Goal: Task Accomplishment & Management: Use online tool/utility

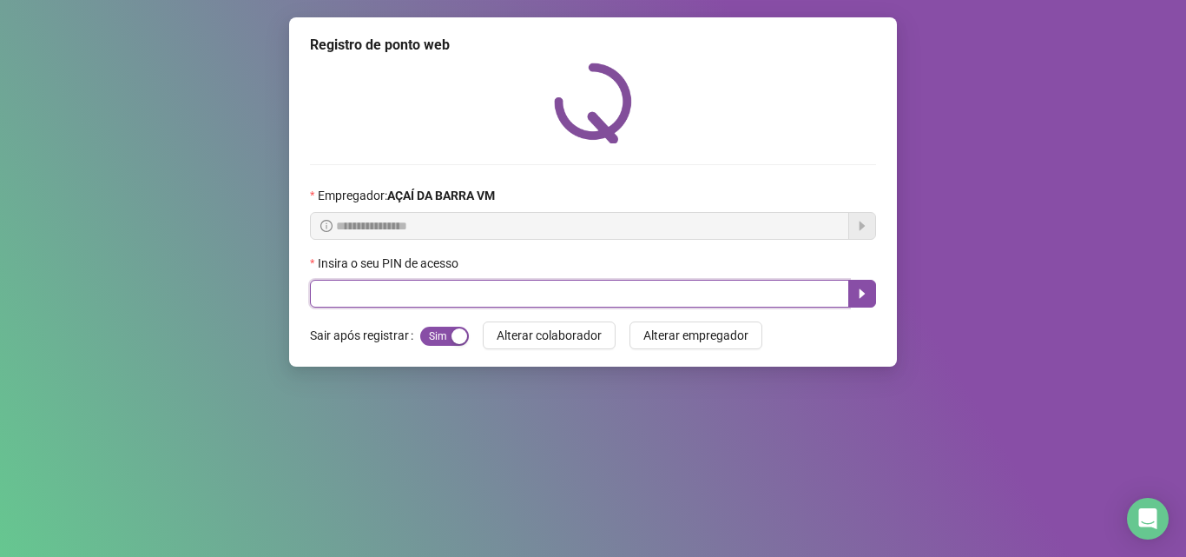
click at [514, 292] on input "text" at bounding box center [579, 294] width 539 height 28
type input "*****"
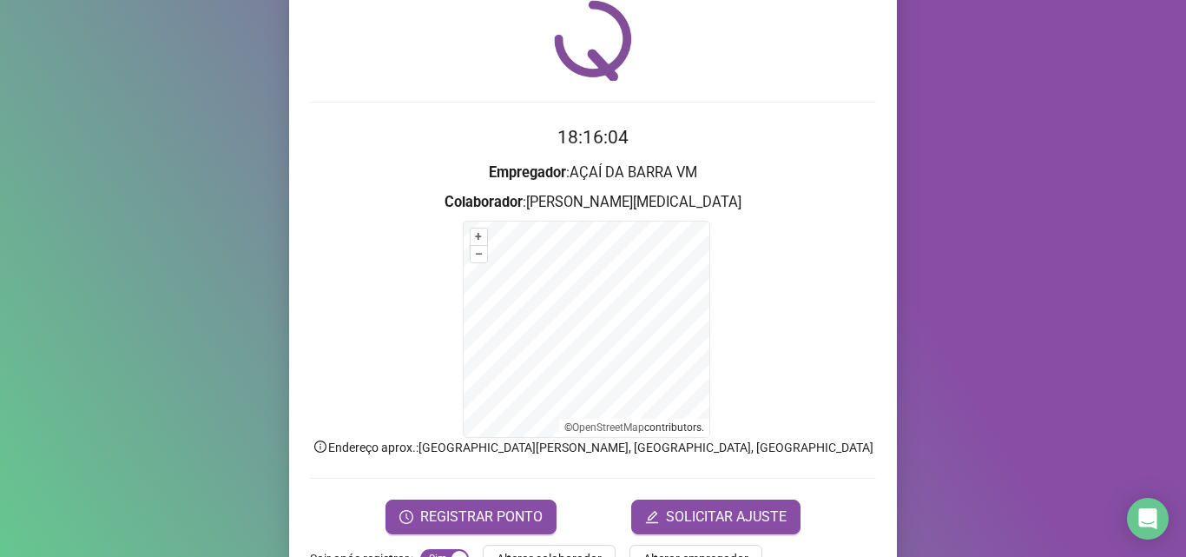
scroll to position [116, 0]
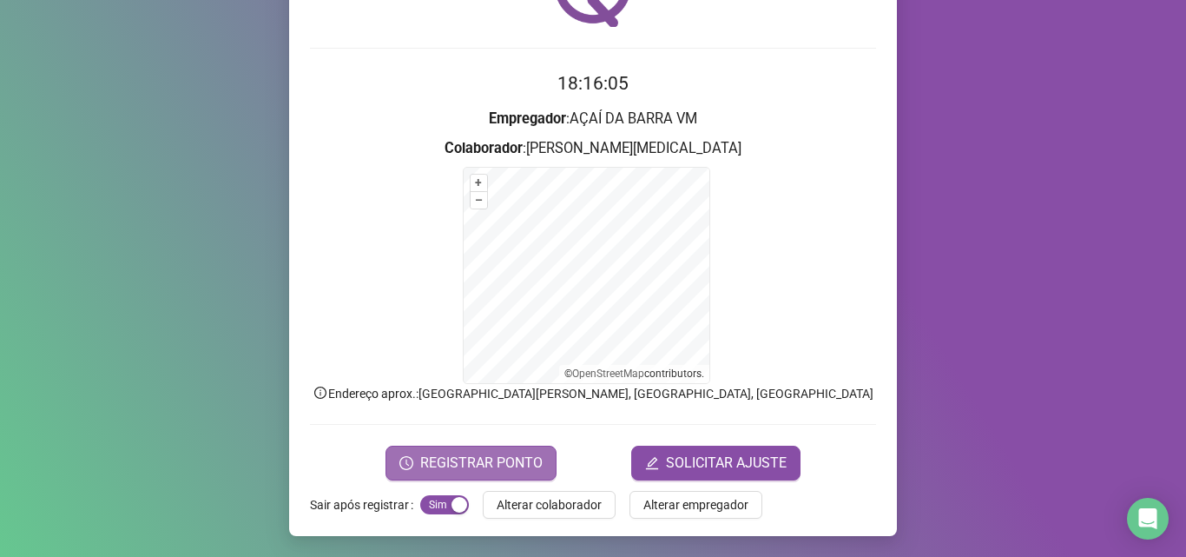
click at [487, 463] on span "REGISTRAR PONTO" at bounding box center [481, 462] width 122 height 21
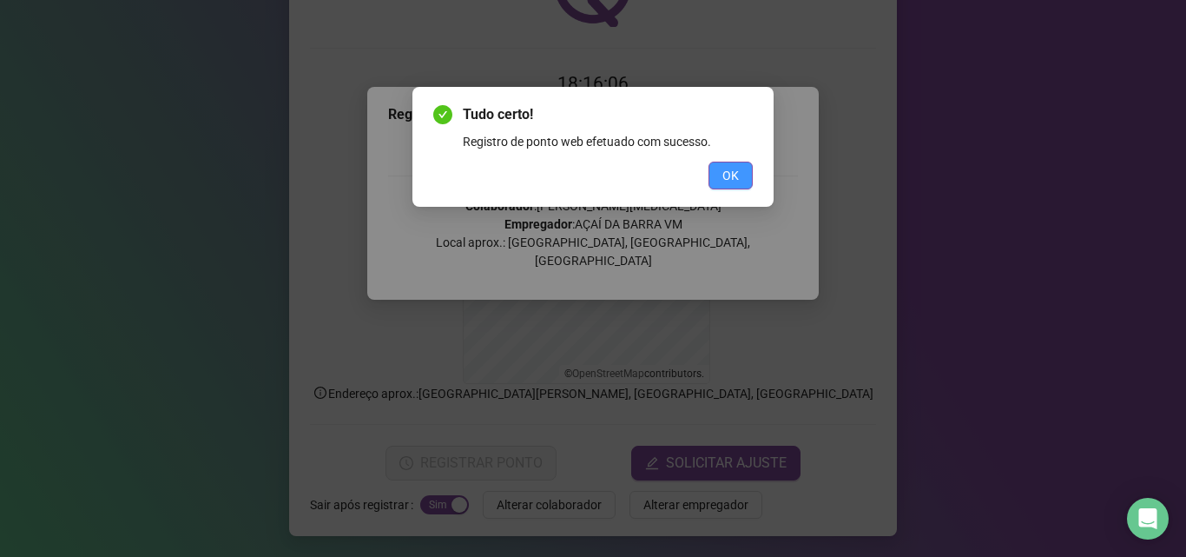
click at [737, 180] on span "OK" at bounding box center [730, 175] width 16 height 19
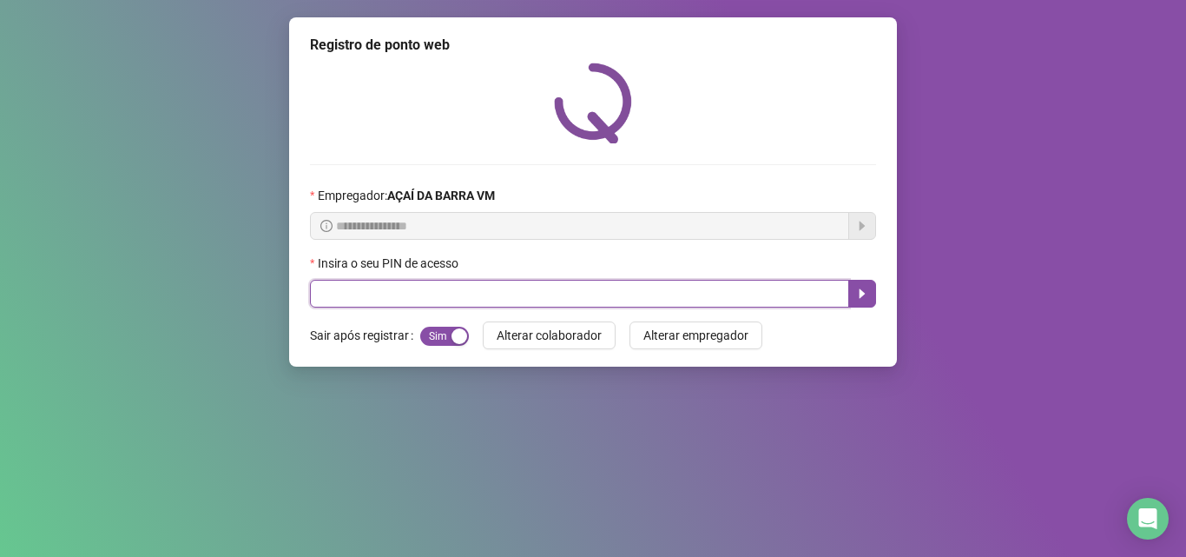
click at [491, 293] on input "text" at bounding box center [579, 294] width 539 height 28
type input "*****"
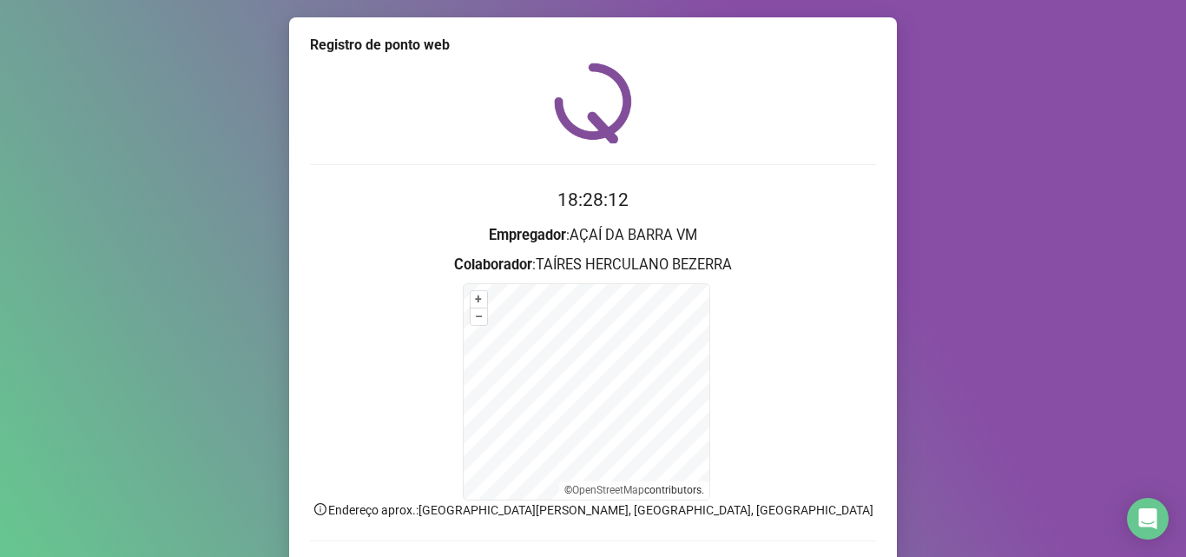
scroll to position [116, 0]
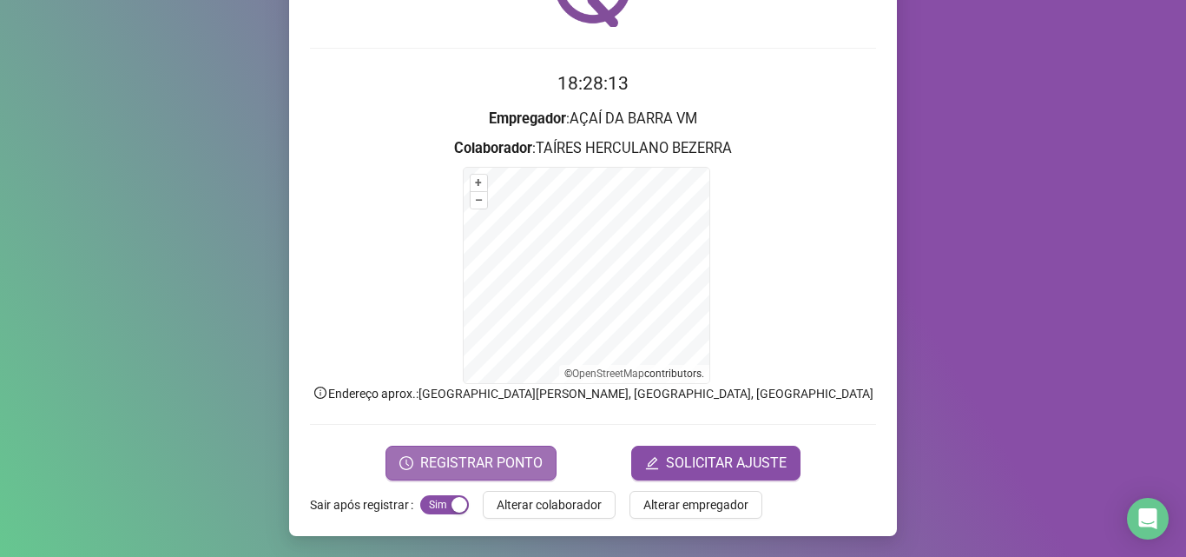
click at [507, 455] on span "REGISTRAR PONTO" at bounding box center [481, 462] width 122 height 21
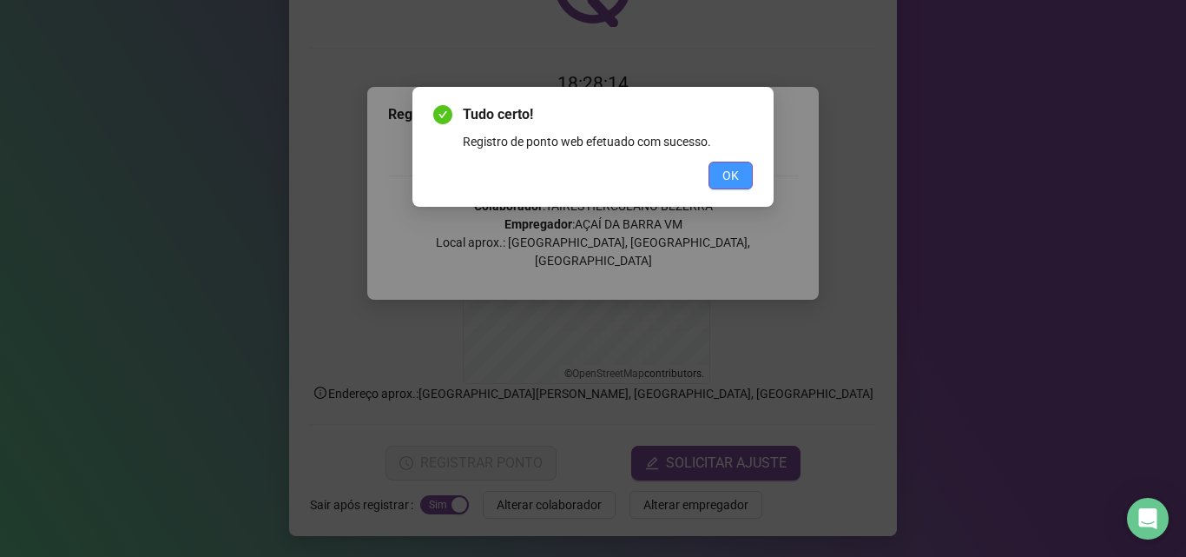
drag, startPoint x: 735, startPoint y: 190, endPoint x: 739, endPoint y: 179, distance: 11.8
click at [735, 189] on div "Tudo certo! Registro de ponto web efetuado com sucesso. OK" at bounding box center [592, 147] width 361 height 120
click at [739, 179] on button "OK" at bounding box center [730, 175] width 44 height 28
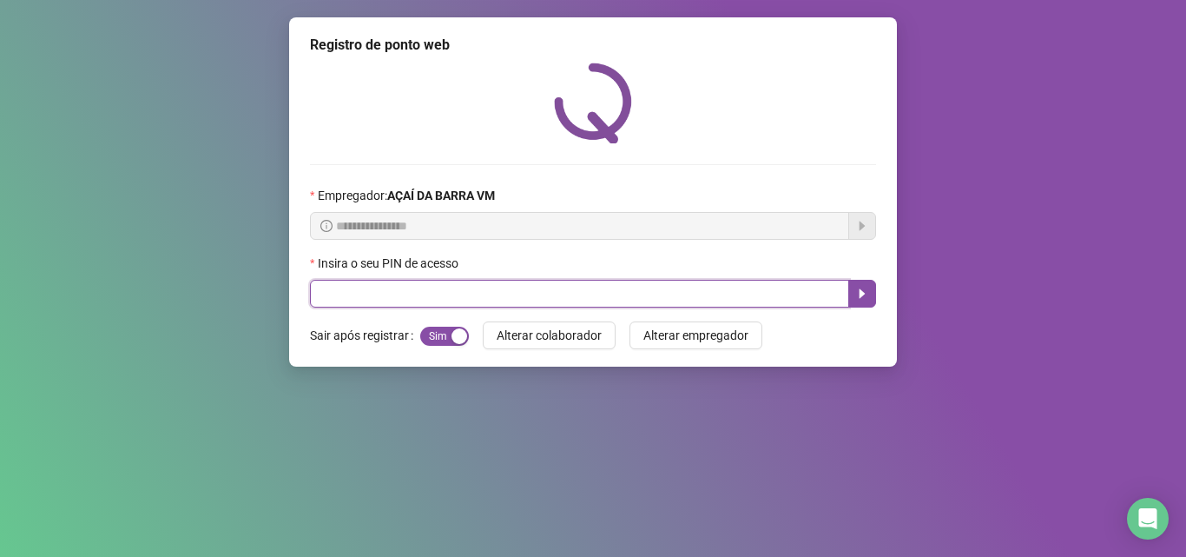
click at [328, 295] on input "text" at bounding box center [579, 294] width 539 height 28
type input "*****"
click at [859, 295] on icon "caret-right" at bounding box center [862, 294] width 14 height 14
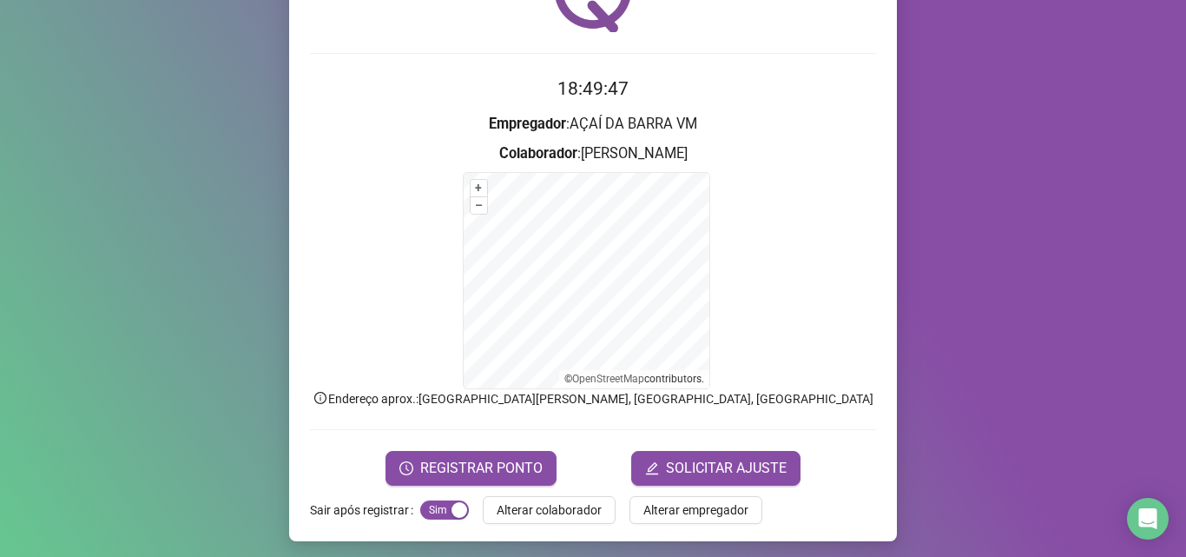
scroll to position [115, 0]
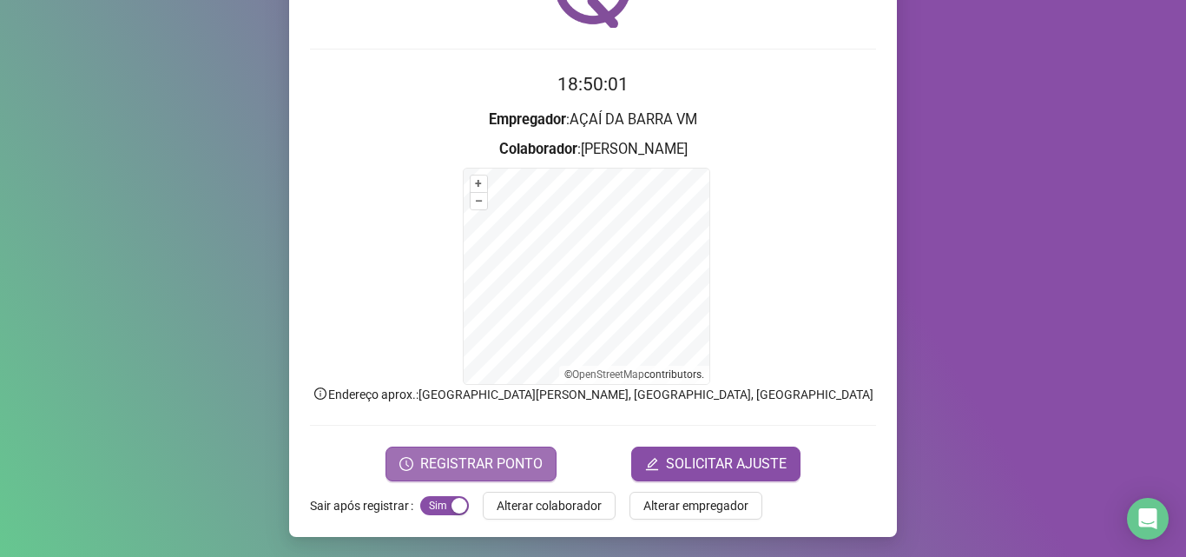
click at [495, 455] on span "REGISTRAR PONTO" at bounding box center [481, 463] width 122 height 21
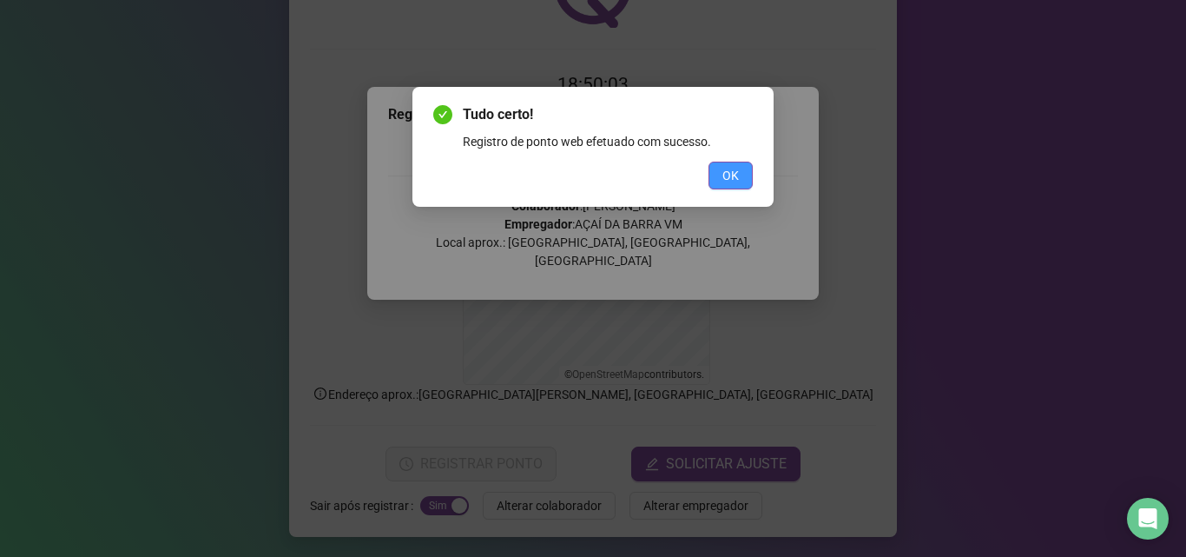
click at [716, 173] on button "OK" at bounding box center [730, 175] width 44 height 28
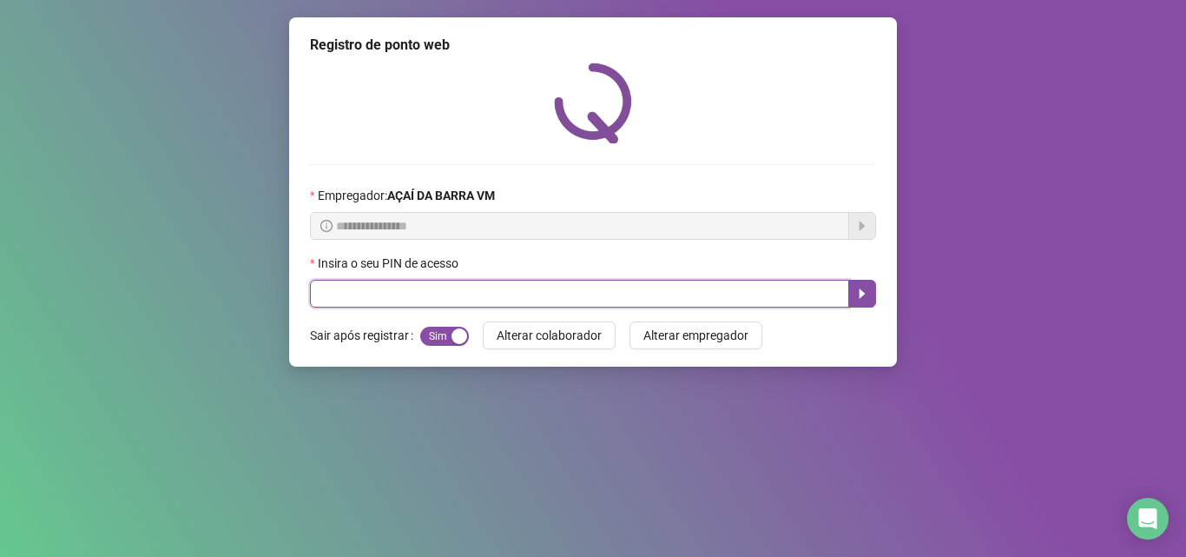
click at [412, 300] on input "text" at bounding box center [579, 294] width 539 height 28
type input "*****"
click at [853, 288] on button "button" at bounding box center [862, 294] width 28 height 28
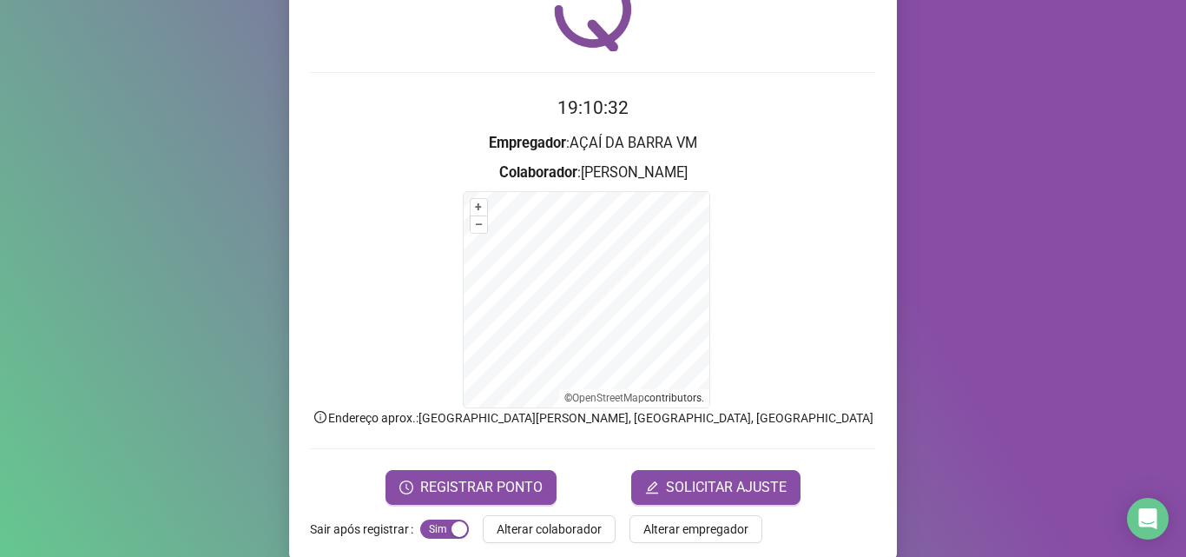
scroll to position [115, 0]
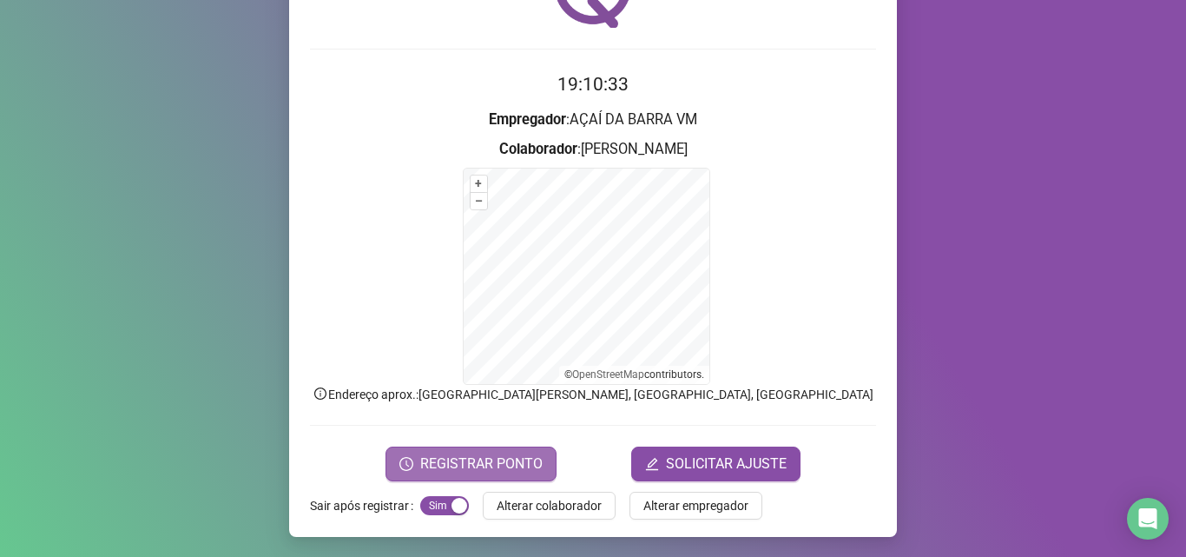
click at [483, 453] on span "REGISTRAR PONTO" at bounding box center [481, 463] width 122 height 21
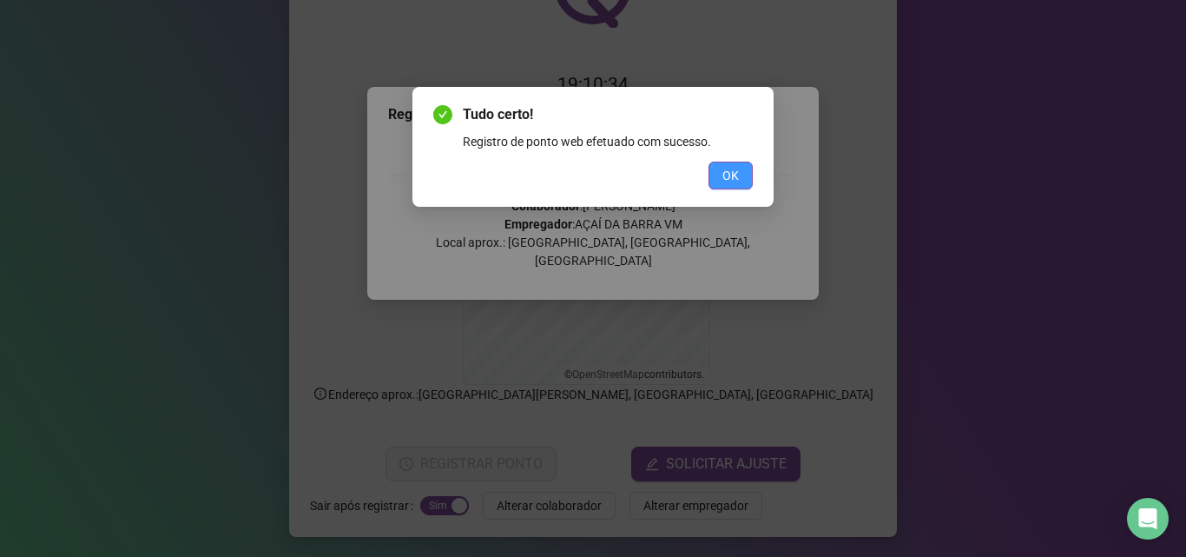
click at [721, 169] on button "OK" at bounding box center [730, 175] width 44 height 28
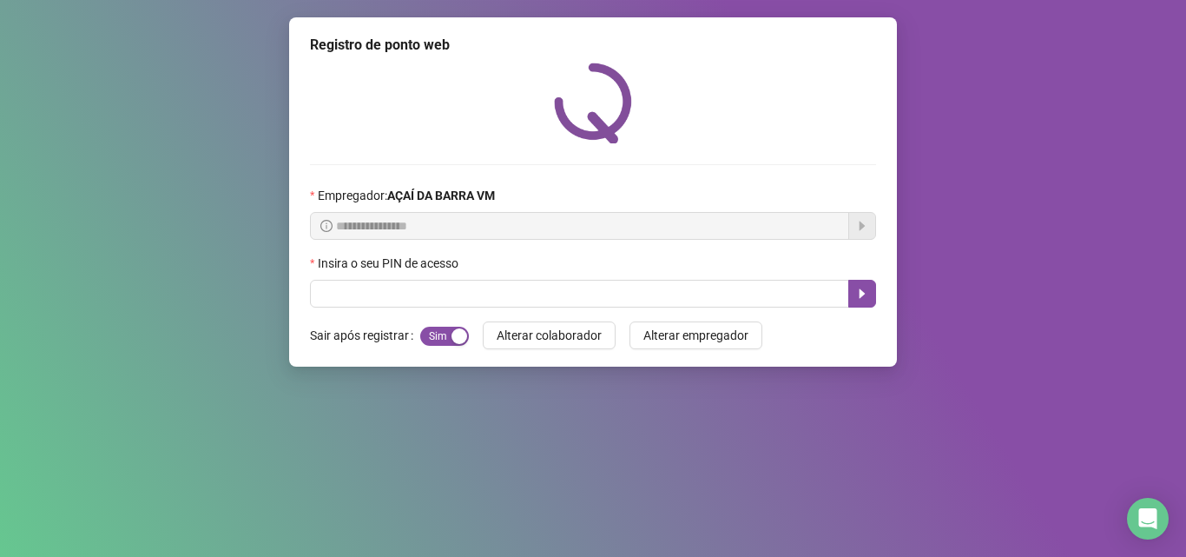
scroll to position [0, 0]
